Goal: Information Seeking & Learning: Check status

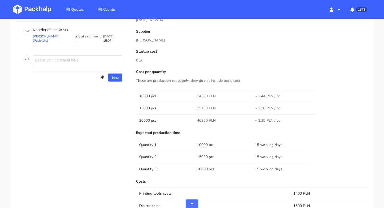
scroll to position [292, 0]
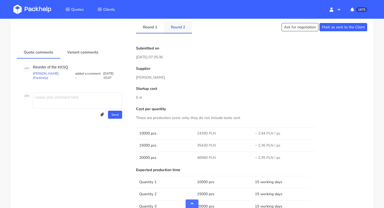
click at [180, 21] on link "Round 2" at bounding box center [178, 27] width 28 height 12
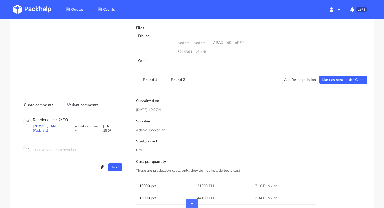
scroll to position [188, 0]
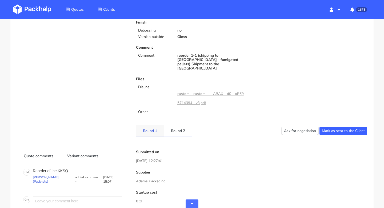
click at [152, 125] on link "Round 1" at bounding box center [150, 131] width 28 height 12
click at [179, 125] on link "Round 2" at bounding box center [178, 131] width 28 height 12
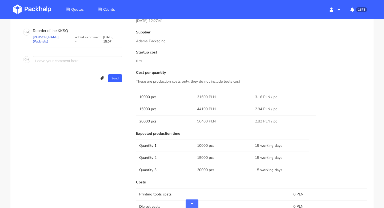
scroll to position [421, 0]
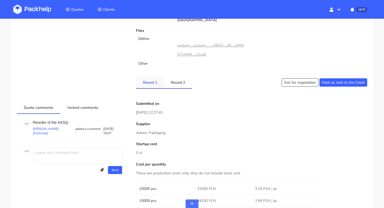
click at [151, 76] on link "Round 1" at bounding box center [150, 82] width 28 height 12
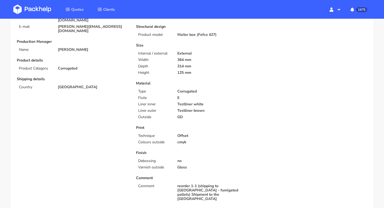
scroll to position [0, 0]
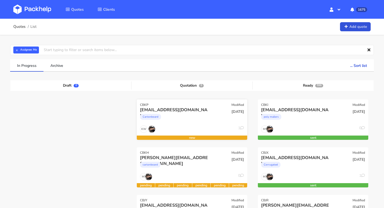
click at [190, 116] on div "Cartonboard" at bounding box center [175, 118] width 71 height 11
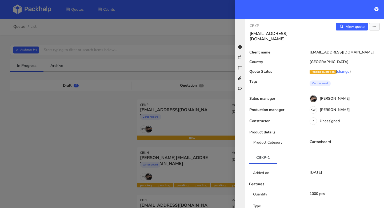
drag, startPoint x: 264, startPoint y: 25, endPoint x: 247, endPoint y: 25, distance: 16.6
click at [247, 25] on div "CBKP mu@exseedhealth.com" at bounding box center [280, 32] width 69 height 19
copy p "CBKP"
click at [377, 9] on icon at bounding box center [377, 9] width 4 height 4
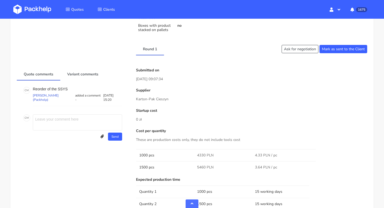
scroll to position [305, 0]
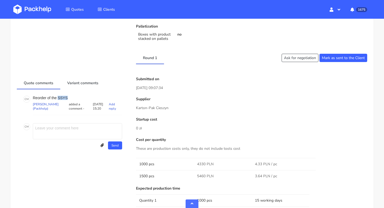
drag, startPoint x: 68, startPoint y: 97, endPoint x: 58, endPoint y: 97, distance: 10.1
click at [58, 97] on p "Reorder of the SSYS" at bounding box center [77, 98] width 89 height 4
copy p "SSYS"
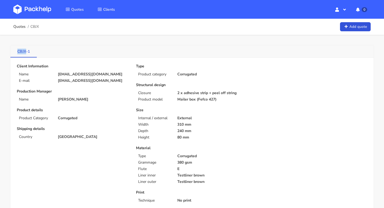
drag, startPoint x: 13, startPoint y: 52, endPoint x: 27, endPoint y: 52, distance: 14.4
click at [27, 52] on link "CBJX-1" at bounding box center [23, 51] width 26 height 12
copy link "CBJX"
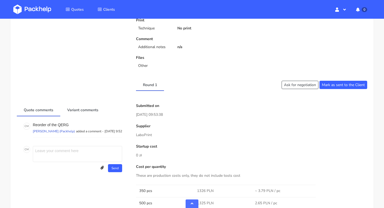
scroll to position [230, 0]
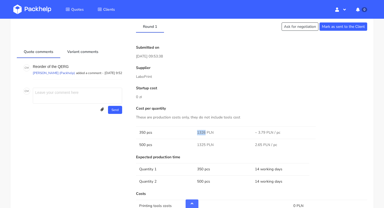
drag, startPoint x: 205, startPoint y: 132, endPoint x: 195, endPoint y: 132, distance: 9.9
click at [195, 132] on td "1326 PLN" at bounding box center [223, 132] width 58 height 12
copy span "1326"
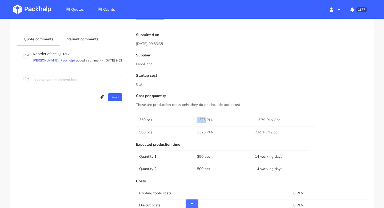
scroll to position [222, 0]
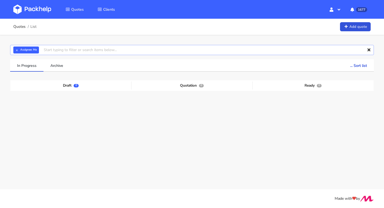
click at [52, 50] on input "text" at bounding box center [192, 50] width 364 height 10
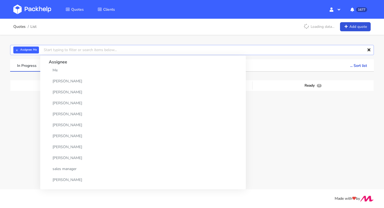
paste input "CBJY"
type input "CBJY"
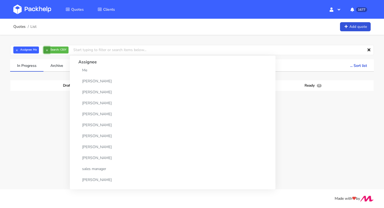
click at [47, 46] on button "×" at bounding box center [47, 49] width 7 height 7
